Goal: Information Seeking & Learning: Learn about a topic

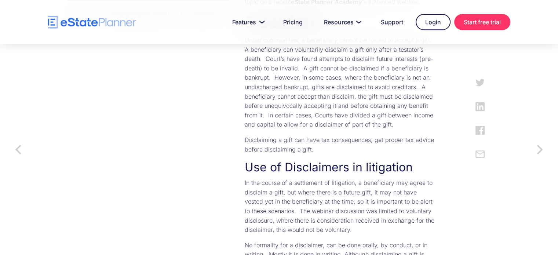
scroll to position [440, 0]
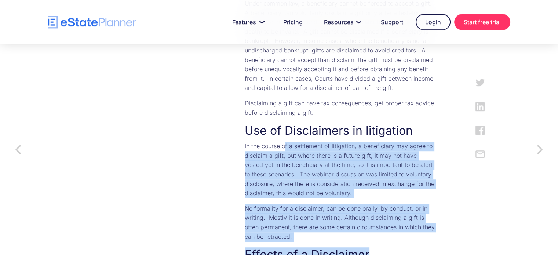
drag, startPoint x: 253, startPoint y: 132, endPoint x: 428, endPoint y: 220, distance: 196.7
click at [429, 247] on h3 "Effects of a Disclaimer" at bounding box center [340, 254] width 191 height 15
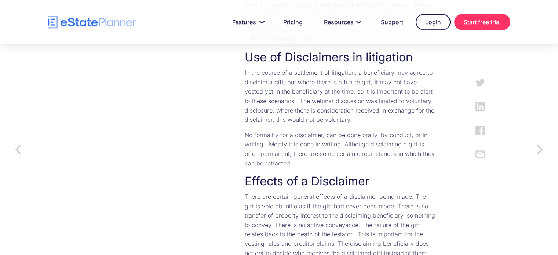
scroll to position [550, 0]
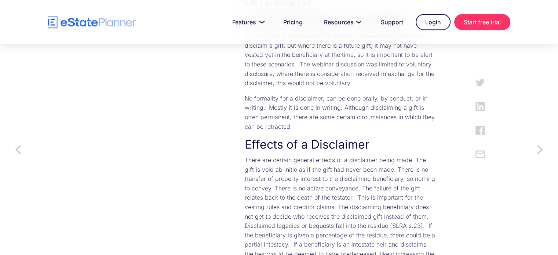
drag, startPoint x: 255, startPoint y: 132, endPoint x: 283, endPoint y: 230, distance: 102.7
click at [283, 230] on p "There are certain general effects of a disclaimer being made. The gift is void …" at bounding box center [340, 211] width 191 height 113
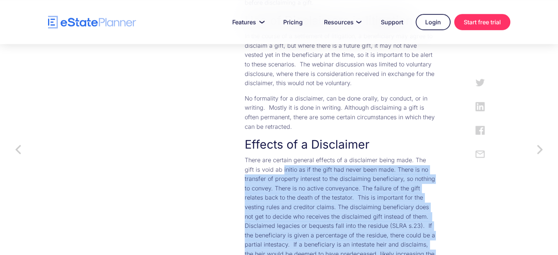
drag, startPoint x: 283, startPoint y: 230, endPoint x: 215, endPoint y: 144, distance: 110.4
click at [245, 155] on p "There are certain general effects of a disclaimer being made. The gift is void …" at bounding box center [340, 211] width 191 height 113
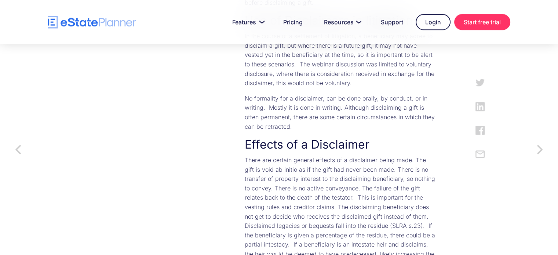
click at [245, 155] on p "There are certain general effects of a disclaimer being made. The gift is void …" at bounding box center [340, 211] width 191 height 113
drag, startPoint x: 238, startPoint y: 189, endPoint x: 260, endPoint y: 224, distance: 41.1
click at [260, 224] on p "There are certain general effects of a disclaimer being made. The gift is void …" at bounding box center [340, 211] width 191 height 113
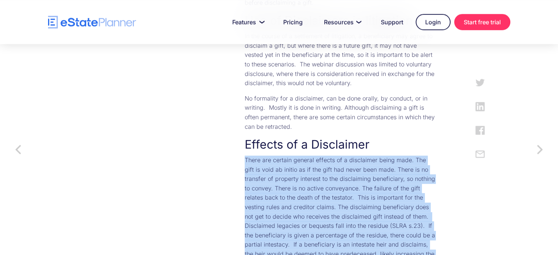
drag, startPoint x: 260, startPoint y: 224, endPoint x: 216, endPoint y: 132, distance: 101.9
click at [245, 155] on p "There are certain general effects of a disclaimer being made. The gift is void …" at bounding box center [340, 211] width 191 height 113
drag, startPoint x: 216, startPoint y: 132, endPoint x: 253, endPoint y: 216, distance: 91.6
click at [253, 216] on p "There are certain general effects of a disclaimer being made. The gift is void …" at bounding box center [340, 211] width 191 height 113
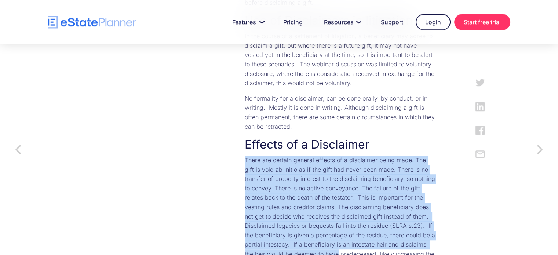
click at [253, 216] on p "There are certain general effects of a disclaimer being made. The gift is void …" at bounding box center [340, 211] width 191 height 113
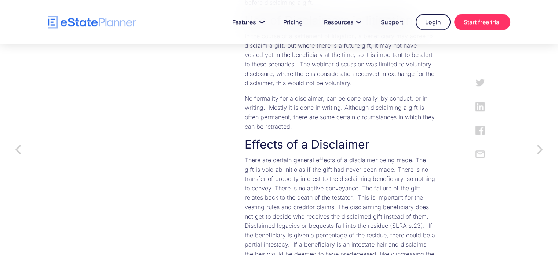
drag, startPoint x: 254, startPoint y: 224, endPoint x: 224, endPoint y: 135, distance: 94.5
click at [245, 155] on p "There are certain general effects of a disclaimer being made. The gift is void …" at bounding box center [340, 211] width 191 height 113
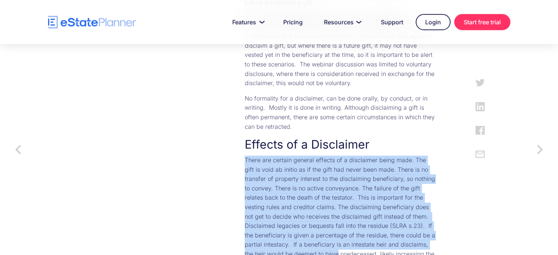
drag, startPoint x: 224, startPoint y: 135, endPoint x: 253, endPoint y: 220, distance: 89.8
click at [253, 220] on p "There are certain general effects of a disclaimer being made. The gift is void …" at bounding box center [340, 211] width 191 height 113
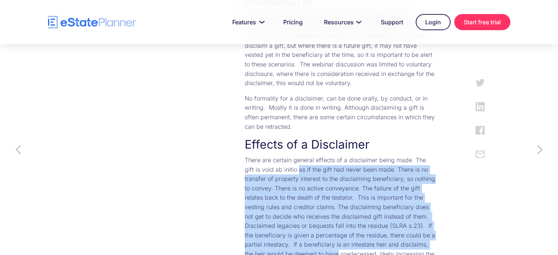
drag, startPoint x: 253, startPoint y: 220, endPoint x: 229, endPoint y: 138, distance: 84.9
click at [245, 155] on p "There are certain general effects of a disclaimer being made. The gift is void …" at bounding box center [340, 211] width 191 height 113
drag, startPoint x: 229, startPoint y: 138, endPoint x: 247, endPoint y: 218, distance: 81.9
click at [247, 218] on p "There are certain general effects of a disclaimer being made. The gift is void …" at bounding box center [340, 211] width 191 height 113
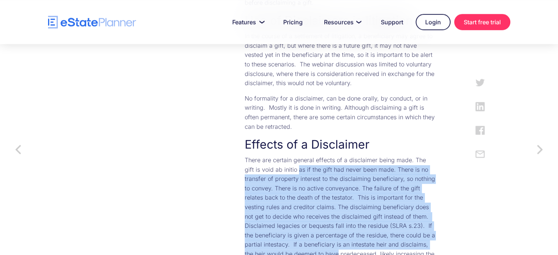
click at [247, 218] on p "There are certain general effects of a disclaimer being made. The gift is void …" at bounding box center [340, 211] width 191 height 113
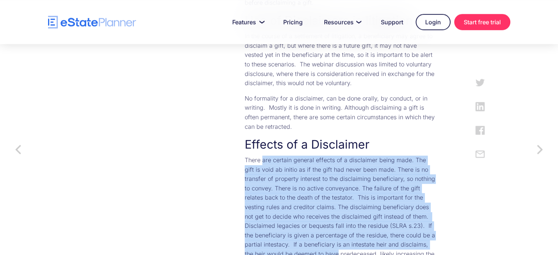
drag, startPoint x: 247, startPoint y: 218, endPoint x: 231, endPoint y: 132, distance: 87.6
click at [245, 155] on p "There are certain general effects of a disclaimer being made. The gift is void …" at bounding box center [340, 211] width 191 height 113
drag, startPoint x: 231, startPoint y: 132, endPoint x: 253, endPoint y: 230, distance: 100.4
click at [253, 230] on p "There are certain general effects of a disclaimer being made. The gift is void …" at bounding box center [340, 211] width 191 height 113
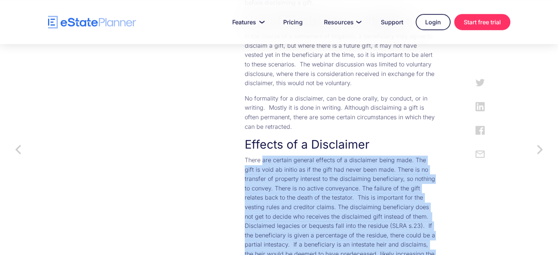
click at [253, 230] on p "There are certain general effects of a disclaimer being made. The gift is void …" at bounding box center [340, 211] width 191 height 113
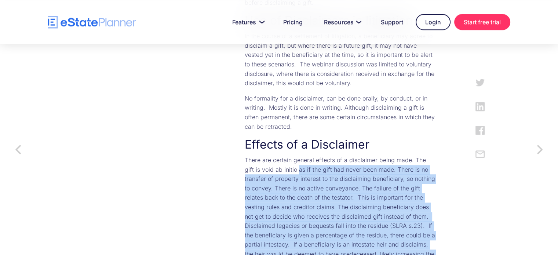
drag, startPoint x: 253, startPoint y: 230, endPoint x: 229, endPoint y: 139, distance: 93.7
click at [245, 155] on p "There are certain general effects of a disclaimer being made. The gift is void …" at bounding box center [340, 211] width 191 height 113
drag, startPoint x: 229, startPoint y: 139, endPoint x: 250, endPoint y: 228, distance: 91.3
click at [250, 228] on p "There are certain general effects of a disclaimer being made. The gift is void …" at bounding box center [340, 211] width 191 height 113
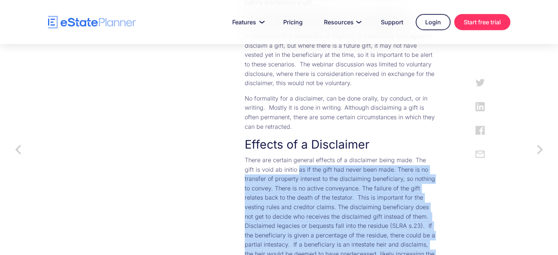
click at [250, 228] on p "There are certain general effects of a disclaimer being made. The gift is void …" at bounding box center [340, 211] width 191 height 113
drag, startPoint x: 244, startPoint y: 212, endPoint x: 214, endPoint y: 126, distance: 91.6
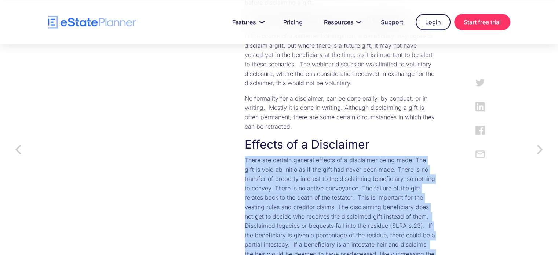
drag, startPoint x: 214, startPoint y: 126, endPoint x: 243, endPoint y: 224, distance: 102.6
click at [245, 224] on p "There are certain general effects of a disclaimer being made. The gift is void …" at bounding box center [340, 211] width 191 height 113
drag, startPoint x: 243, startPoint y: 224, endPoint x: 222, endPoint y: 131, distance: 95.3
click at [245, 155] on p "There are certain general effects of a disclaimer being made. The gift is void …" at bounding box center [340, 211] width 191 height 113
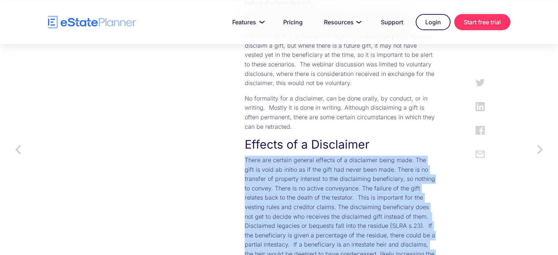
click at [245, 155] on p "There are certain general effects of a disclaimer being made. The gift is void …" at bounding box center [340, 211] width 191 height 113
drag, startPoint x: 222, startPoint y: 131, endPoint x: 242, endPoint y: 233, distance: 103.3
drag, startPoint x: 240, startPoint y: 224, endPoint x: 227, endPoint y: 131, distance: 93.7
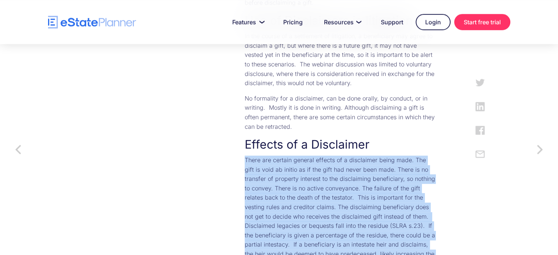
click at [245, 155] on p "There are certain general effects of a disclaimer being made. The gift is void …" at bounding box center [340, 211] width 191 height 113
drag, startPoint x: 227, startPoint y: 131, endPoint x: 245, endPoint y: 219, distance: 89.9
click at [245, 219] on p "There are certain general effects of a disclaimer being made. The gift is void …" at bounding box center [340, 211] width 191 height 113
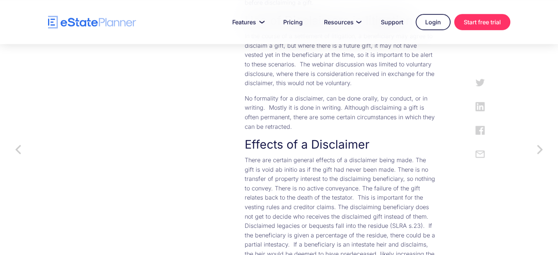
scroll to position [587, 0]
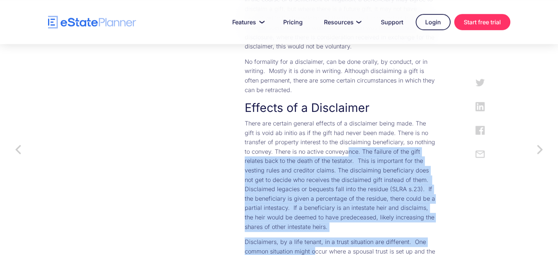
drag, startPoint x: 234, startPoint y: 120, endPoint x: 257, endPoint y: 213, distance: 95.2
click at [257, 237] on p "Disclaimers, by a life tenant, in a trust situation are different. One common s…" at bounding box center [340, 255] width 191 height 37
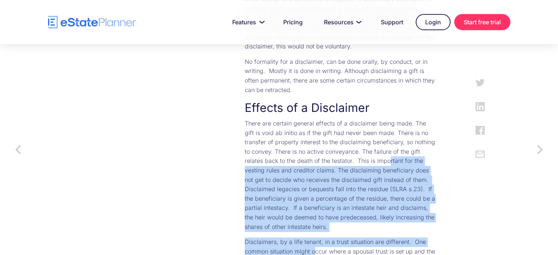
drag, startPoint x: 233, startPoint y: 142, endPoint x: 231, endPoint y: 133, distance: 9.4
click at [245, 133] on p "There are certain general effects of a disclaimer being made. The gift is void …" at bounding box center [340, 175] width 191 height 113
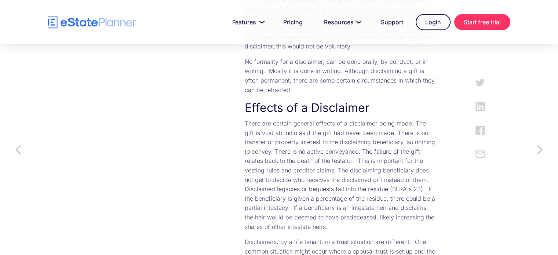
scroll to position [623, 0]
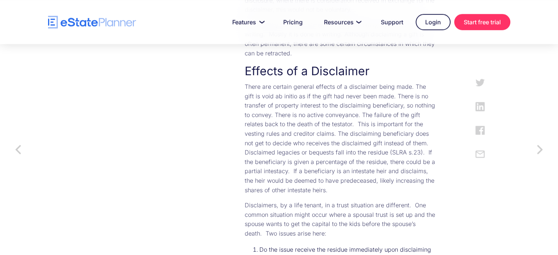
drag, startPoint x: 279, startPoint y: 184, endPoint x: 385, endPoint y: 212, distance: 109.1
click at [385, 244] on li "Do the issue receive the residue immediately upon disclaiming (ie. is their int…" at bounding box center [347, 254] width 176 height 21
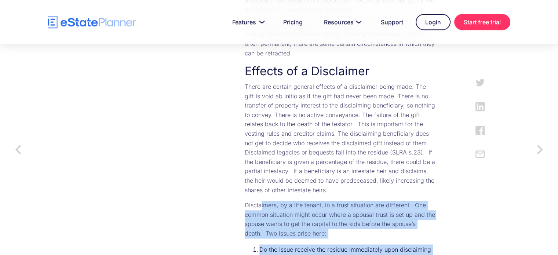
drag, startPoint x: 389, startPoint y: 224, endPoint x: 229, endPoint y: 168, distance: 169.5
click at [245, 201] on p "Disclaimers, by a life tenant, in a trust situation are different. One common s…" at bounding box center [340, 219] width 191 height 37
drag, startPoint x: 229, startPoint y: 168, endPoint x: 365, endPoint y: 223, distance: 146.8
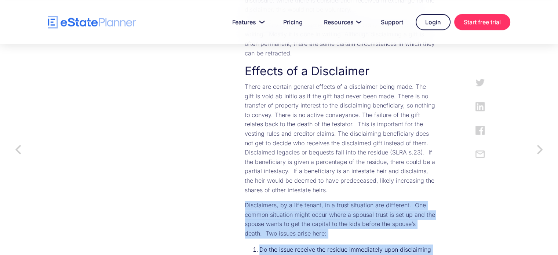
drag, startPoint x: 366, startPoint y: 222, endPoint x: 214, endPoint y: 163, distance: 162.9
click at [245, 201] on p "Disclaimers, by a life tenant, in a trust situation are different. One common s…" at bounding box center [340, 219] width 191 height 37
drag, startPoint x: 214, startPoint y: 163, endPoint x: 382, endPoint y: 220, distance: 177.4
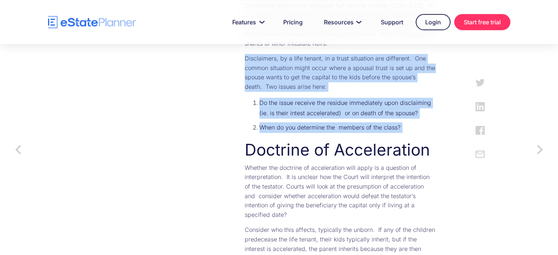
scroll to position [807, 0]
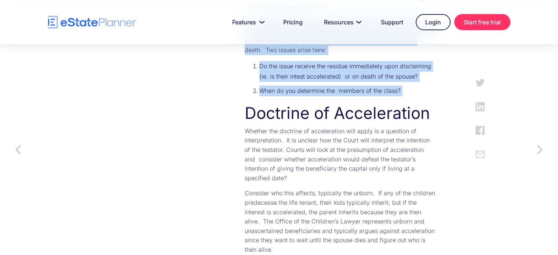
drag, startPoint x: 217, startPoint y: 89, endPoint x: 292, endPoint y: 188, distance: 123.8
click at [292, 188] on div "‍ [DATE] blog discusses what happens when a beneficiary doesn’t want their gift…" at bounding box center [333, 199] width 206 height 1278
click at [292, 189] on p "Consider who this affects, typically the unborn. If any of the children predece…" at bounding box center [340, 222] width 191 height 66
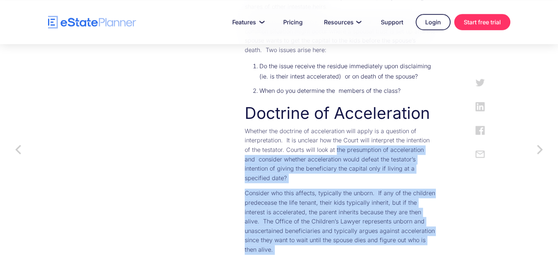
drag, startPoint x: 292, startPoint y: 188, endPoint x: 208, endPoint y: 100, distance: 121.4
click at [230, 100] on div "‍ [DATE] blog discusses what happens when a beneficiary doesn’t want their gift…" at bounding box center [333, 199] width 206 height 1278
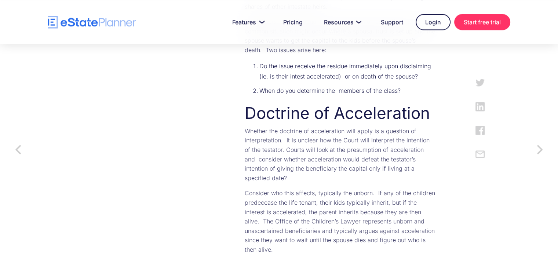
drag, startPoint x: 211, startPoint y: 91, endPoint x: 264, endPoint y: 181, distance: 104.7
click at [264, 181] on div "‍ [DATE] blog discusses what happens when a beneficiary doesn’t want their gift…" at bounding box center [333, 199] width 206 height 1278
drag
click at [230, 95] on div "‍ [DATE] blog discusses what happens when a beneficiary doesn’t want their gift…" at bounding box center [333, 199] width 206 height 1278
click at [258, 185] on div "‍ [DATE] blog discusses what happens when a beneficiary doesn’t want their gift…" at bounding box center [333, 199] width 206 height 1278
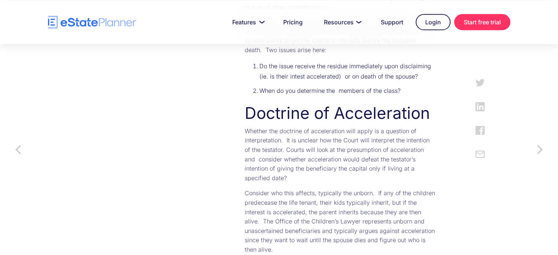
click at [258, 189] on p "Consider who this affects, typically the unborn. If any of the children predece…" at bounding box center [340, 222] width 191 height 66
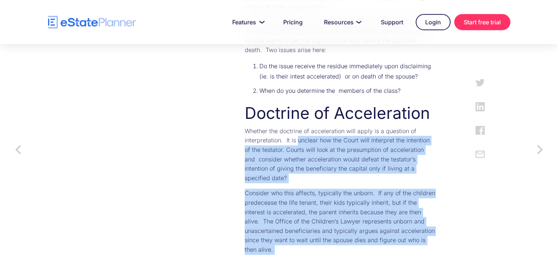
click at [230, 89] on div "‍ [DATE] blog discusses what happens when a beneficiary doesn’t want their gift…" at bounding box center [333, 199] width 206 height 1278
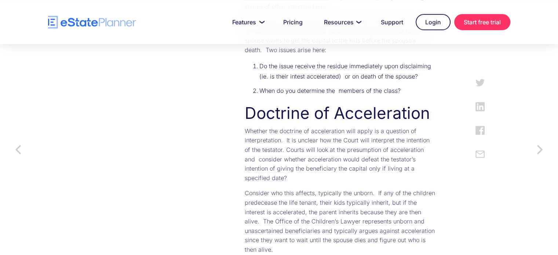
click at [245, 127] on p "Whether the doctrine of acceleration will apply is a question of interpretation…" at bounding box center [340, 155] width 191 height 56
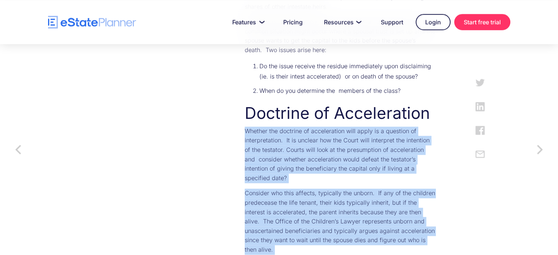
click at [258, 181] on div "‍ [DATE] blog discusses what happens when a beneficiary doesn’t want their gift…" at bounding box center [333, 199] width 206 height 1278
click at [258, 189] on p "Consider who this affects, typically the unborn. If any of the children predece…" at bounding box center [340, 222] width 191 height 66
click at [267, 187] on div "‍ [DATE] blog discusses what happens when a beneficiary doesn’t want their gift…" at bounding box center [333, 199] width 206 height 1278
click at [266, 189] on p "Consider who this affects, typically the unborn. If any of the children predece…" at bounding box center [340, 222] width 191 height 66
click at [245, 189] on p "Consider who this affects, typically the unborn. If any of the children predece…" at bounding box center [340, 222] width 191 height 66
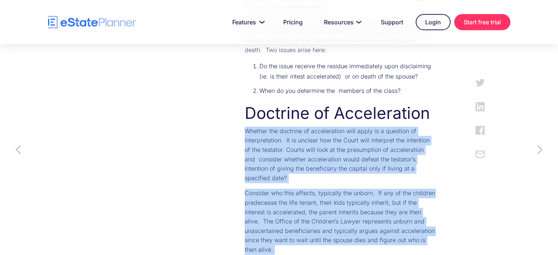
click at [245, 189] on p "Consider who this affects, typically the unborn. If any of the children predece…" at bounding box center [340, 222] width 191 height 66
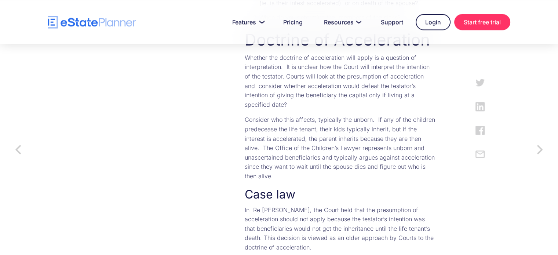
scroll to position [917, 0]
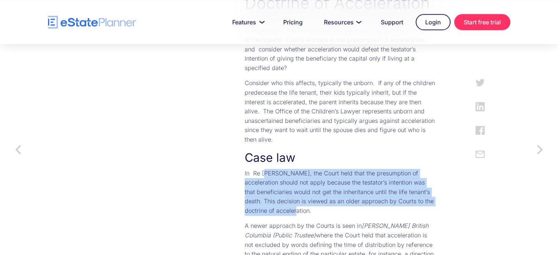
click at [406, 169] on p "In Re [PERSON_NAME], the Court held that the presumption of acceleration should…" at bounding box center [340, 192] width 191 height 47
click at [245, 169] on p "In Re [PERSON_NAME], the Court held that the presumption of acceleration should…" at bounding box center [340, 192] width 191 height 47
click at [383, 169] on p "In Re [PERSON_NAME], the Court held that the presumption of acceleration should…" at bounding box center [340, 192] width 191 height 47
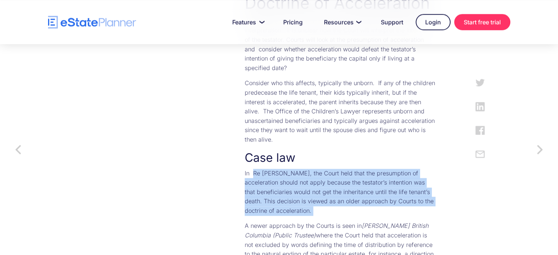
click at [245, 169] on p "In Re [PERSON_NAME], the Court held that the presumption of acceleration should…" at bounding box center [340, 192] width 191 height 47
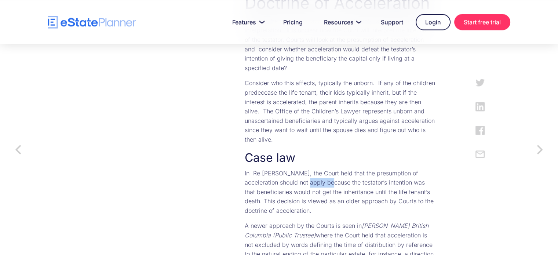
click at [245, 169] on p "In Re [PERSON_NAME], the Court held that the presumption of acceleration should…" at bounding box center [340, 192] width 191 height 47
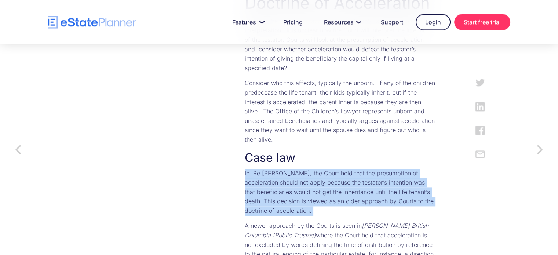
click at [245, 169] on p "In Re [PERSON_NAME], the Court held that the presumption of acceleration should…" at bounding box center [340, 192] width 191 height 47
click at [328, 169] on p "In Re [PERSON_NAME], the Court held that the presumption of acceleration should…" at bounding box center [340, 192] width 191 height 47
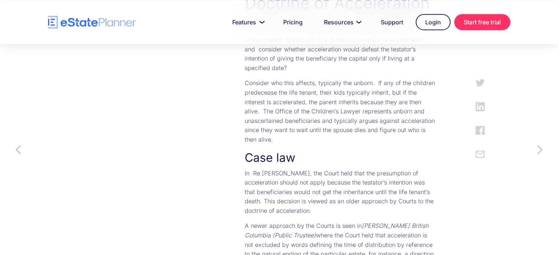
scroll to position [954, 0]
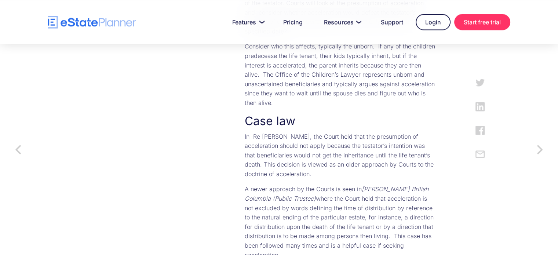
click at [429, 184] on p "A newer approach by the Courts is seen in [GEOGRAPHIC_DATA][PERSON_NAME] Britis…" at bounding box center [340, 221] width 191 height 75
click at [245, 184] on p "A newer approach by the Courts is seen in [GEOGRAPHIC_DATA][PERSON_NAME] Britis…" at bounding box center [340, 221] width 191 height 75
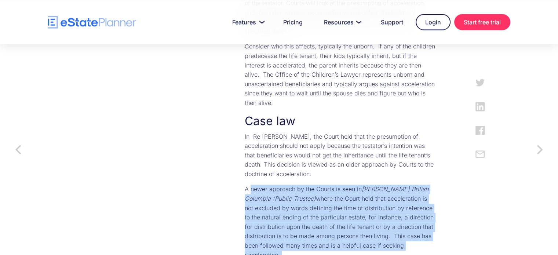
click at [416, 184] on p "A newer approach by the Courts is seen in [GEOGRAPHIC_DATA][PERSON_NAME] Britis…" at bounding box center [340, 221] width 191 height 75
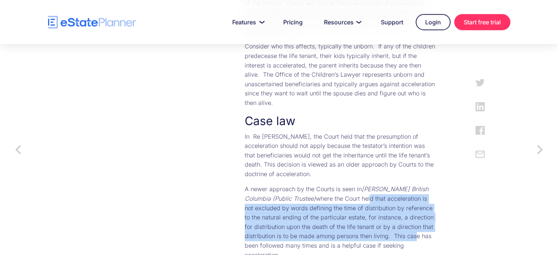
click at [416, 184] on p "A newer approach by the Courts is seen in [GEOGRAPHIC_DATA][PERSON_NAME] Britis…" at bounding box center [340, 221] width 191 height 75
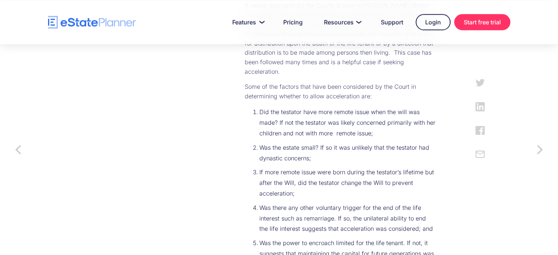
scroll to position [1247, 0]
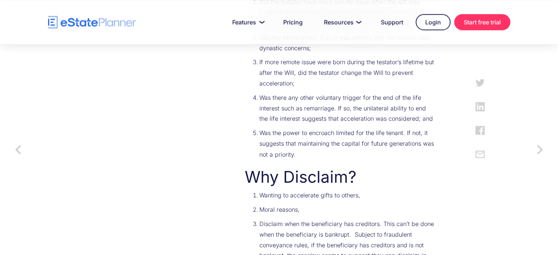
click at [365, 190] on ol "Wanting to accelerate gifts to others, Moral reasons, Disclaim when the benefic…" at bounding box center [340, 232] width 191 height 85
click at [365, 218] on li "Disclaim when the beneficiary has creditors. This can’t be done when the benefi…" at bounding box center [347, 244] width 176 height 53
click at [257, 190] on ol "Wanting to accelerate gifts to others, Moral reasons, Disclaim when the benefic…" at bounding box center [340, 232] width 191 height 85
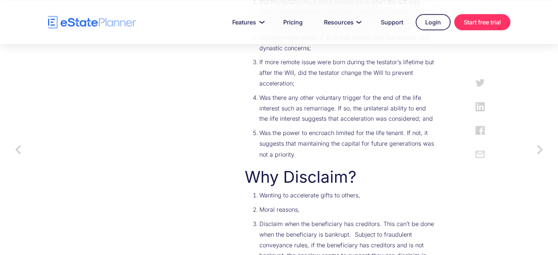
scroll to position [1284, 0]
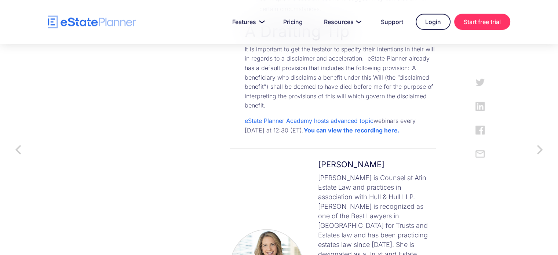
scroll to position [1650, 0]
